Goal: Information Seeking & Learning: Learn about a topic

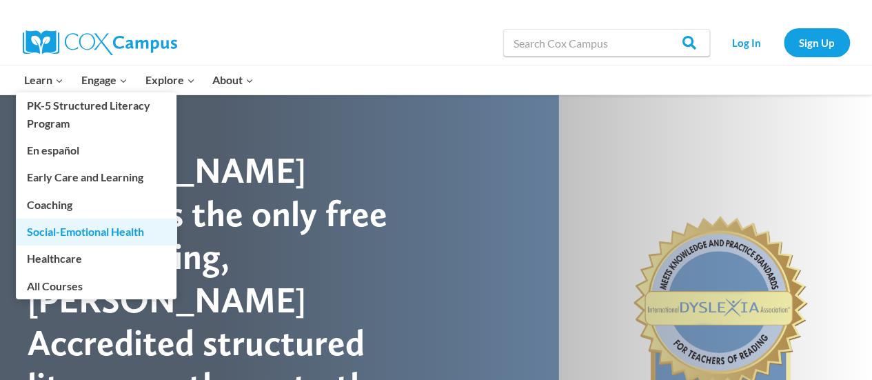
click at [94, 232] on link "Social-Emotional Health" at bounding box center [96, 231] width 161 height 26
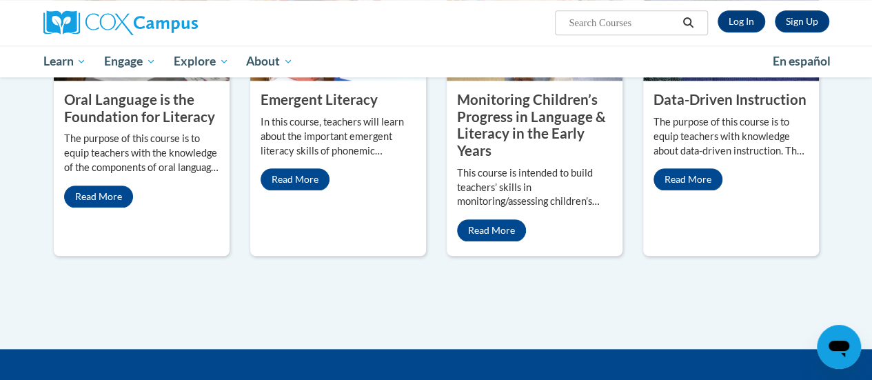
scroll to position [620, 0]
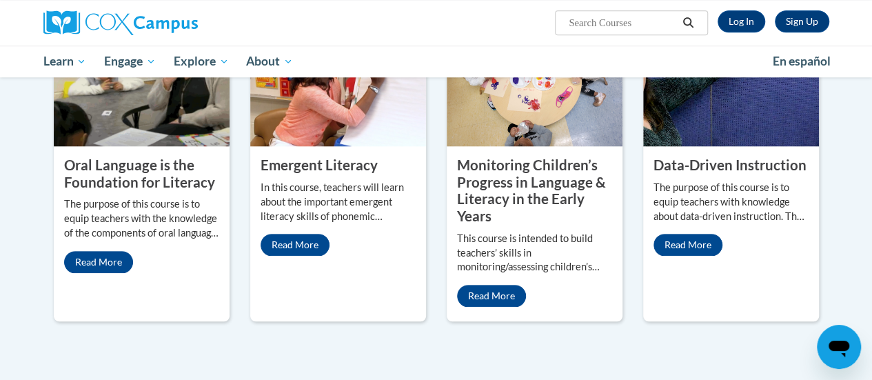
click at [704, 189] on p "The purpose of this course is to equip teachers with knowledge about data-drive…" at bounding box center [730, 202] width 155 height 43
click at [706, 163] on property "Data-Driven Instruction" at bounding box center [729, 164] width 153 height 17
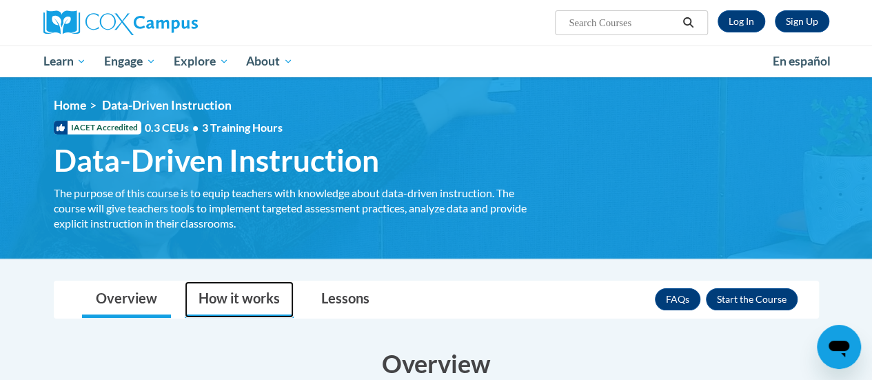
click at [255, 301] on link "How it works" at bounding box center [239, 299] width 109 height 37
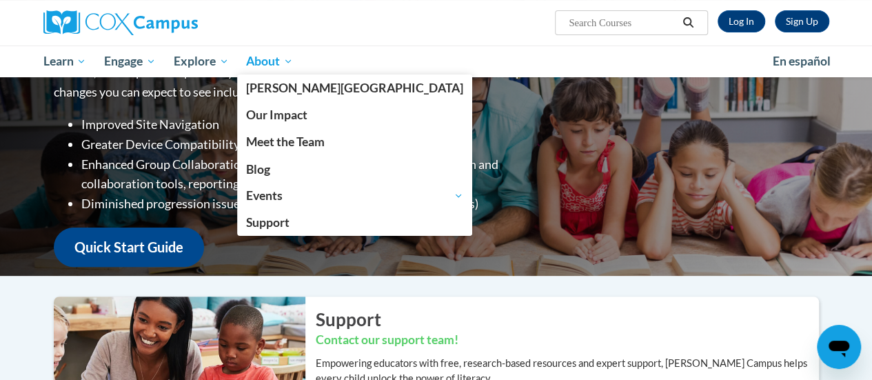
scroll to position [69, 0]
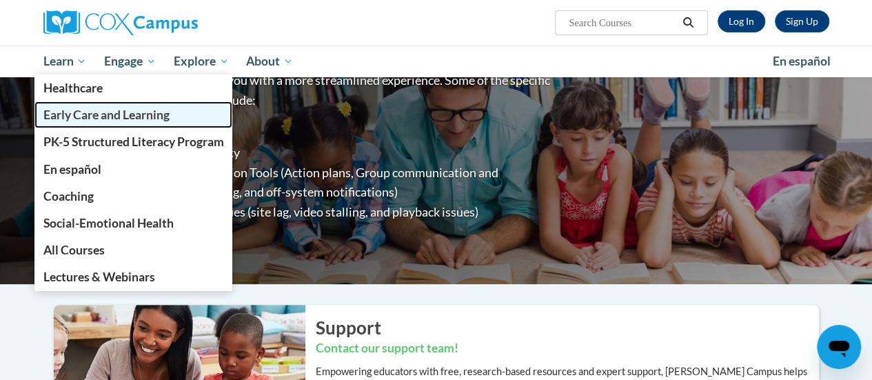
click at [63, 127] on link "Early Care and Learning" at bounding box center [133, 114] width 198 height 27
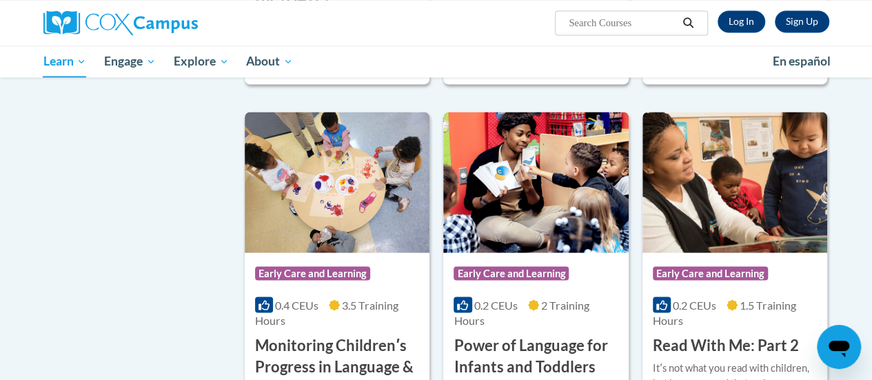
scroll to position [1241, 0]
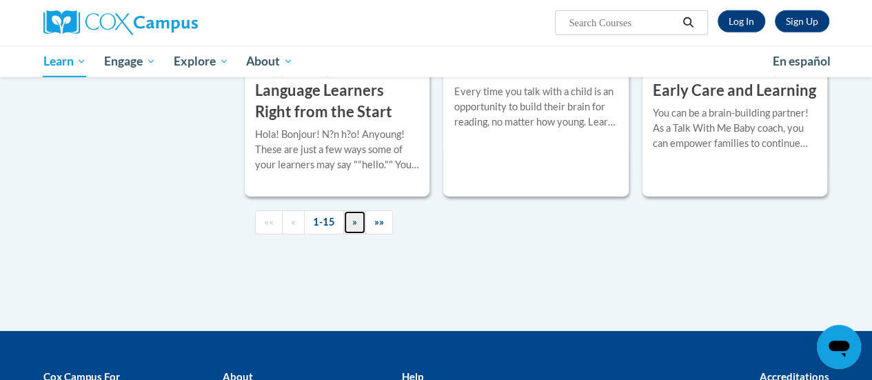
click at [358, 225] on link "»" at bounding box center [354, 222] width 23 height 24
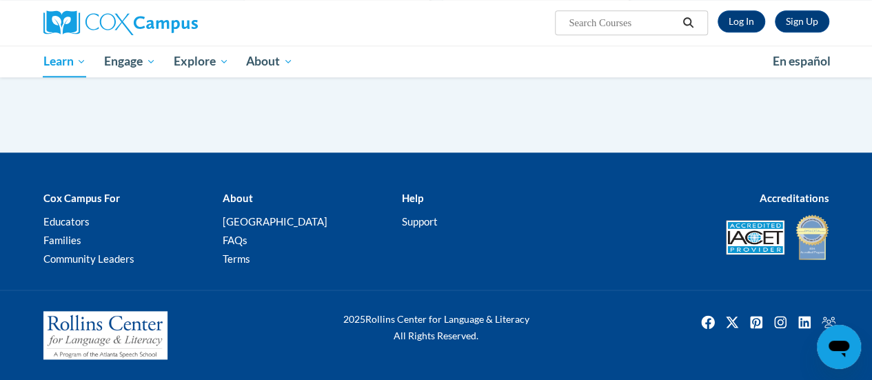
scroll to position [744, 0]
